Goal: Task Accomplishment & Management: Manage account settings

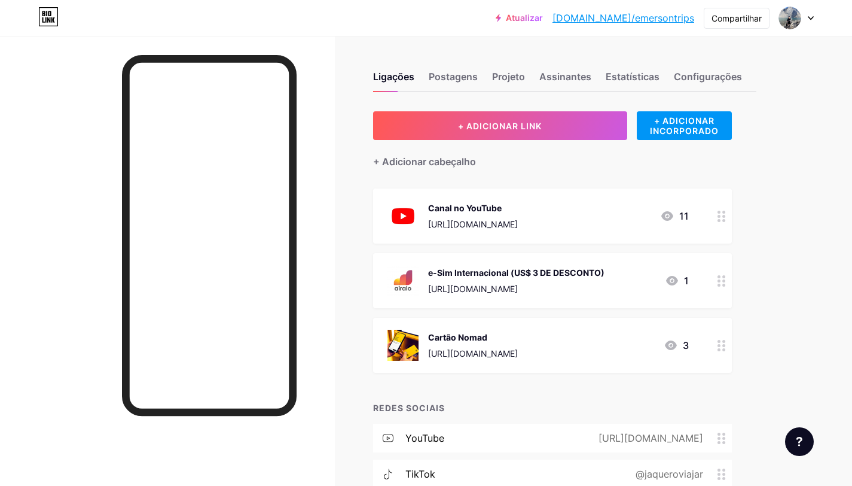
click at [798, 140] on div "Ligações Postagens Projeto Assinantes Estatísticas Configurações + ADICIONAR LI…" at bounding box center [403, 328] width 807 height 584
click at [721, 349] on icon at bounding box center [722, 345] width 8 height 11
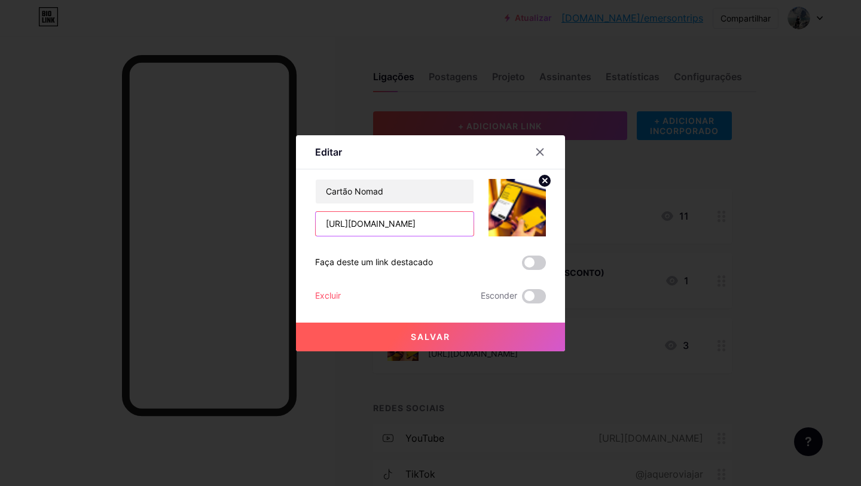
click at [389, 225] on input "[URL][DOMAIN_NAME]" at bounding box center [395, 224] width 158 height 24
click at [388, 225] on input "[URL][DOMAIN_NAME]" at bounding box center [395, 224] width 158 height 24
paste input "Travel?code=GTPMA46NZ6"
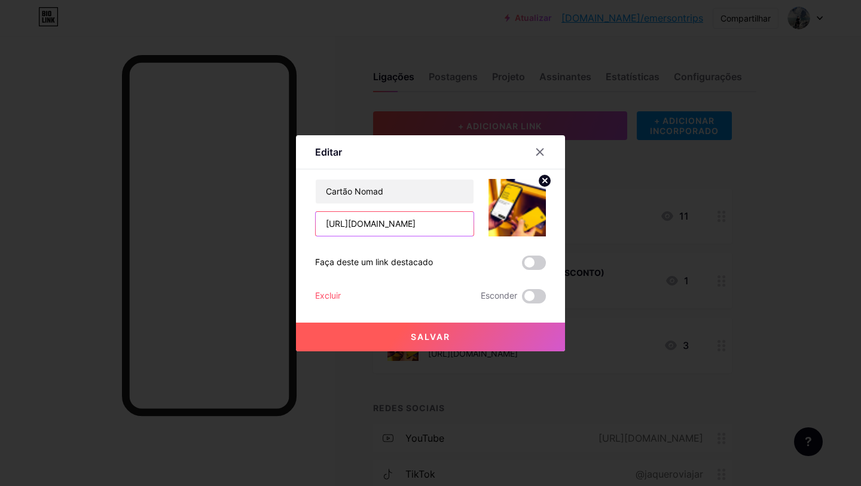
type input "[URL][DOMAIN_NAME]"
click at [478, 335] on button "Salvar" at bounding box center [430, 336] width 269 height 29
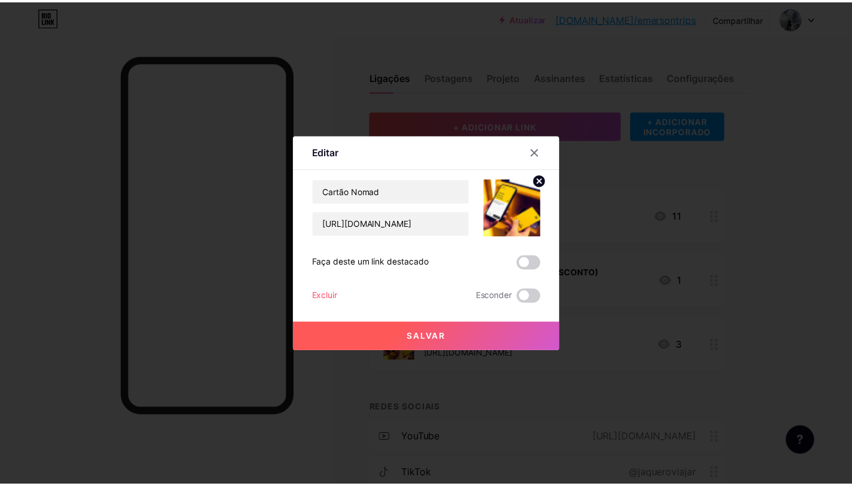
scroll to position [0, 0]
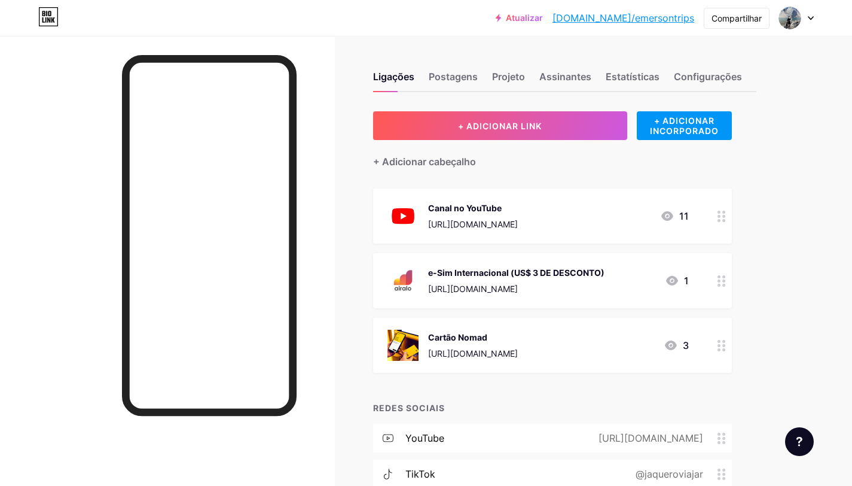
click at [720, 344] on icon at bounding box center [722, 345] width 8 height 11
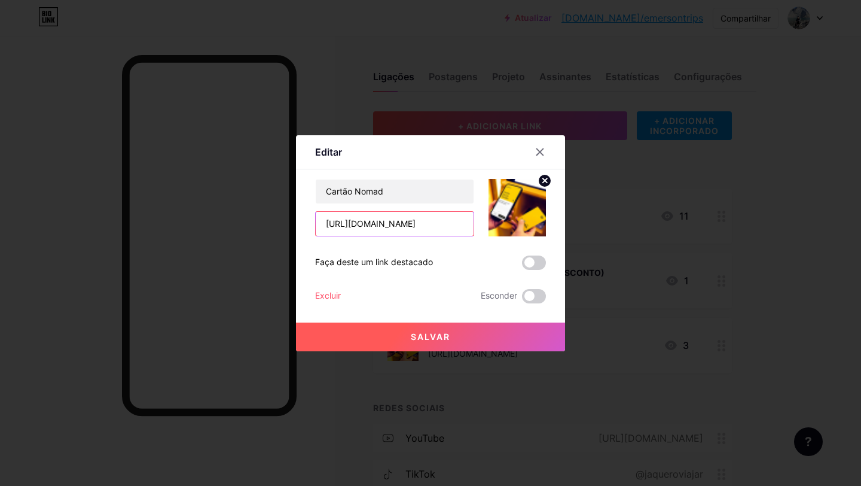
click at [422, 223] on input "[URL][DOMAIN_NAME]" at bounding box center [395, 224] width 158 height 24
paste input "[DOMAIN_NAME][URL]"
type input "[URL][DOMAIN_NAME]"
click at [447, 338] on font "Salvar" at bounding box center [430, 336] width 39 height 10
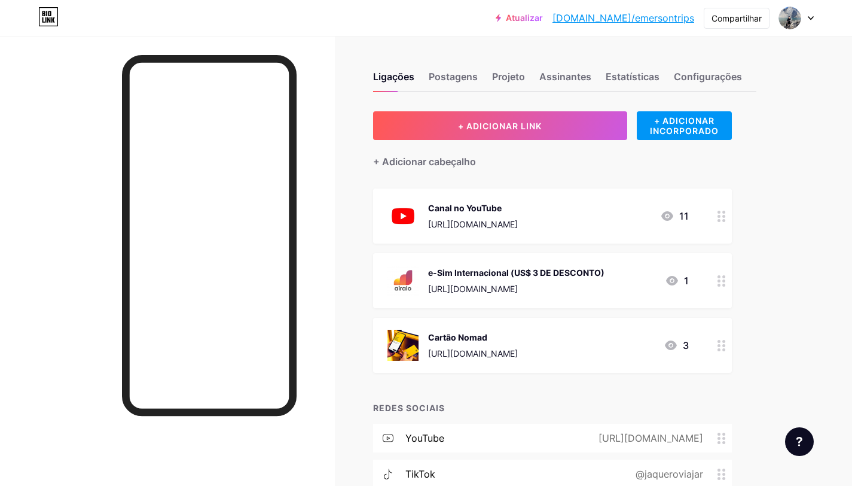
click at [796, 233] on div "Ligações Postagens Projeto Assinantes Estatísticas Configurações + ADICIONAR LI…" at bounding box center [403, 328] width 807 height 584
click at [670, 215] on icon at bounding box center [667, 216] width 12 height 10
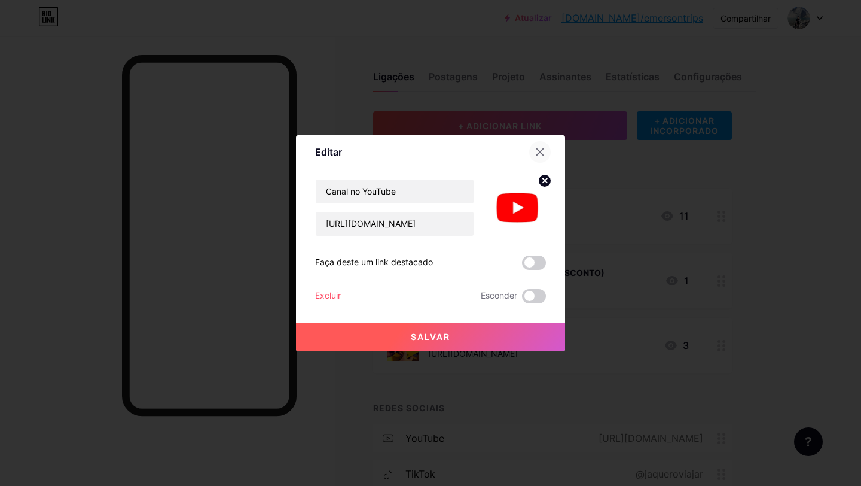
click at [541, 149] on icon at bounding box center [540, 152] width 10 height 10
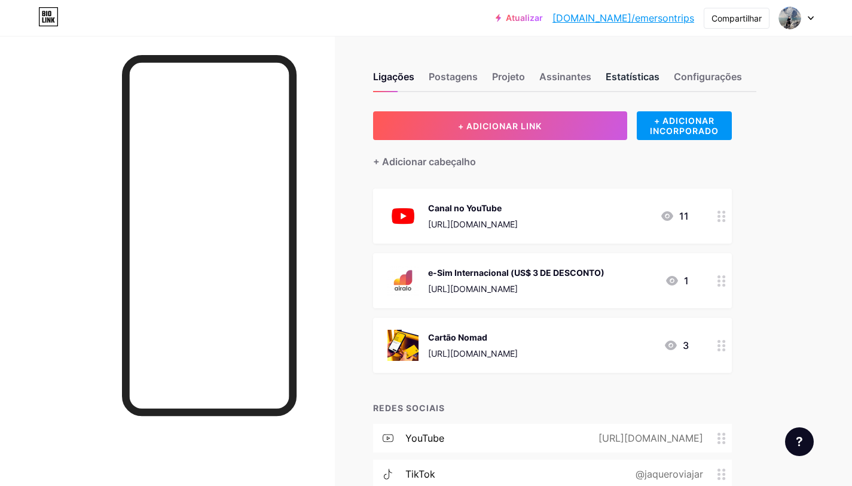
click at [637, 77] on font "Estatísticas" at bounding box center [633, 77] width 54 height 12
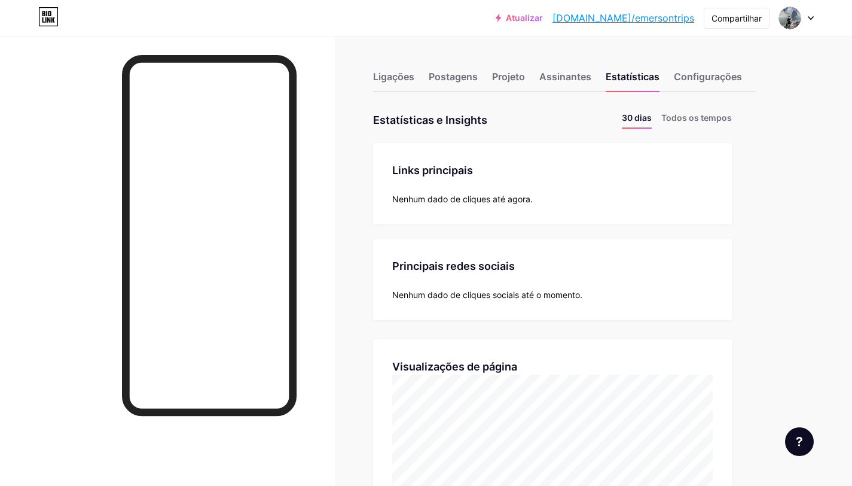
click at [465, 174] on font "Links principais" at bounding box center [432, 170] width 81 height 13
